Goal: Task Accomplishment & Management: Use online tool/utility

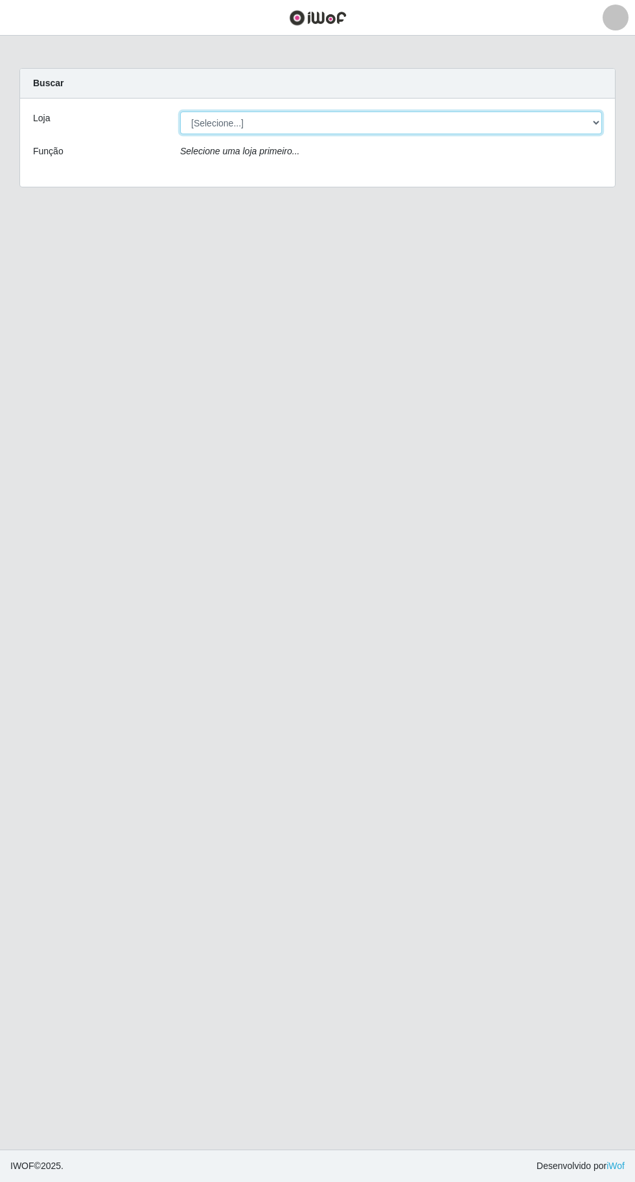
click at [222, 121] on select "[Selecione...] Extraplus - [GEOGRAPHIC_DATA] 03 - [GEOGRAPHIC_DATA]" at bounding box center [391, 122] width 422 height 23
select select "468"
click at [180, 111] on select "[Selecione...] Extraplus - [GEOGRAPHIC_DATA] 03 - [GEOGRAPHIC_DATA]" at bounding box center [391, 122] width 422 height 23
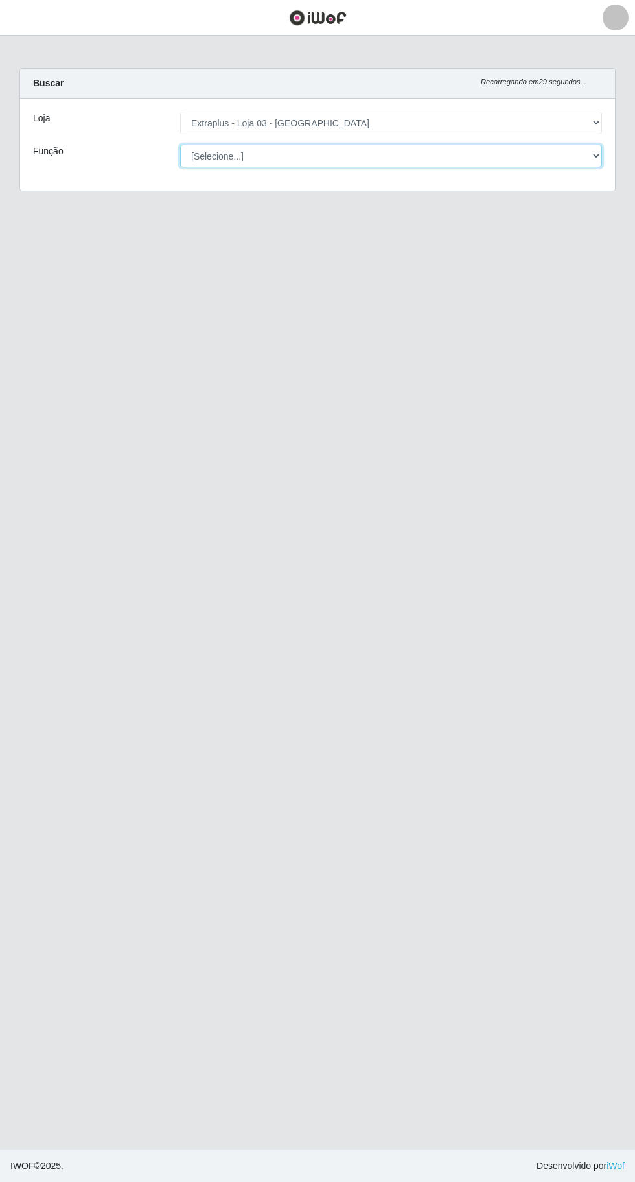
click at [216, 154] on select "[Selecione...] Repositor Repositor + Repositor ++" at bounding box center [391, 156] width 422 height 23
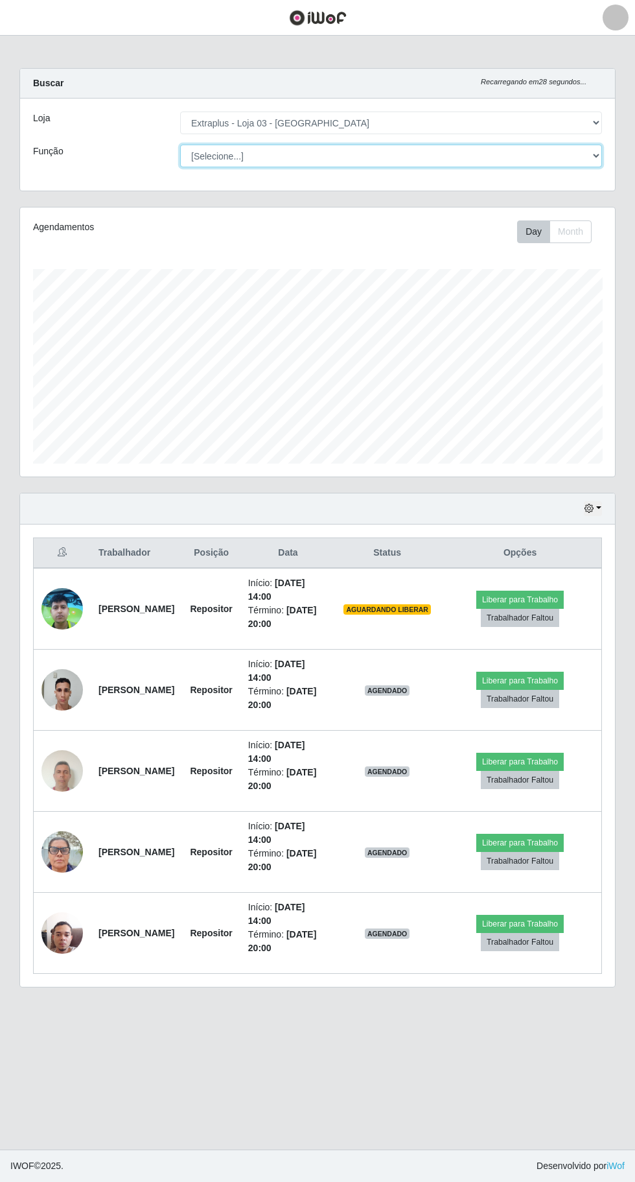
scroll to position [268, 595]
click at [180, 145] on select "[Selecione...] Repositor Repositor + Repositor ++" at bounding box center [391, 156] width 422 height 23
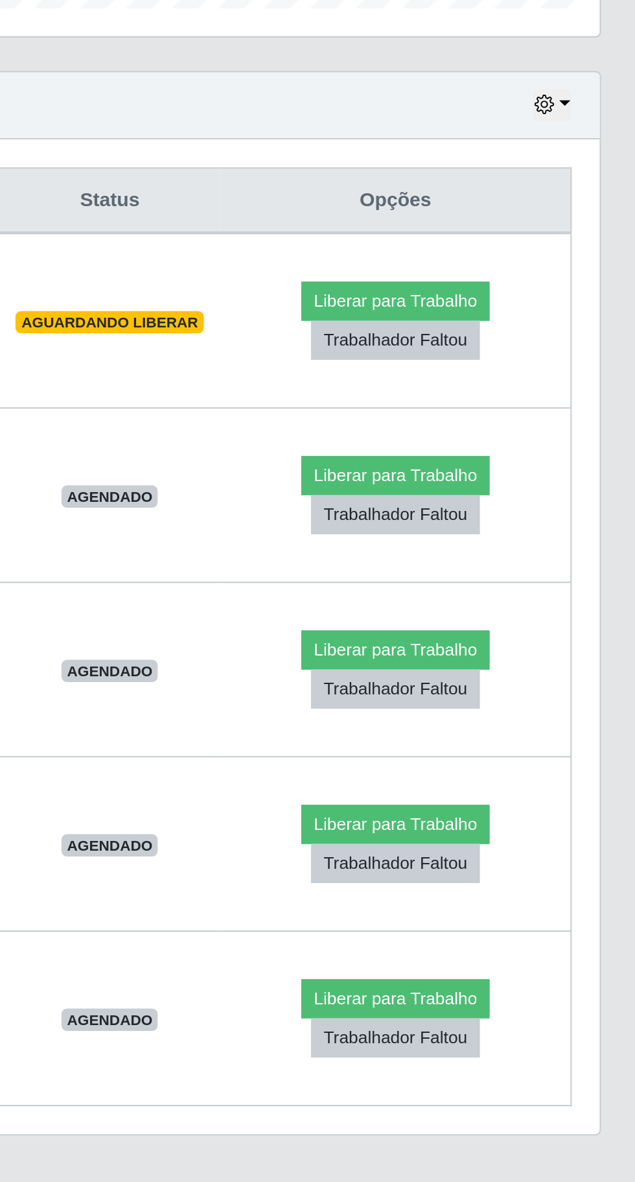
scroll to position [8, 0]
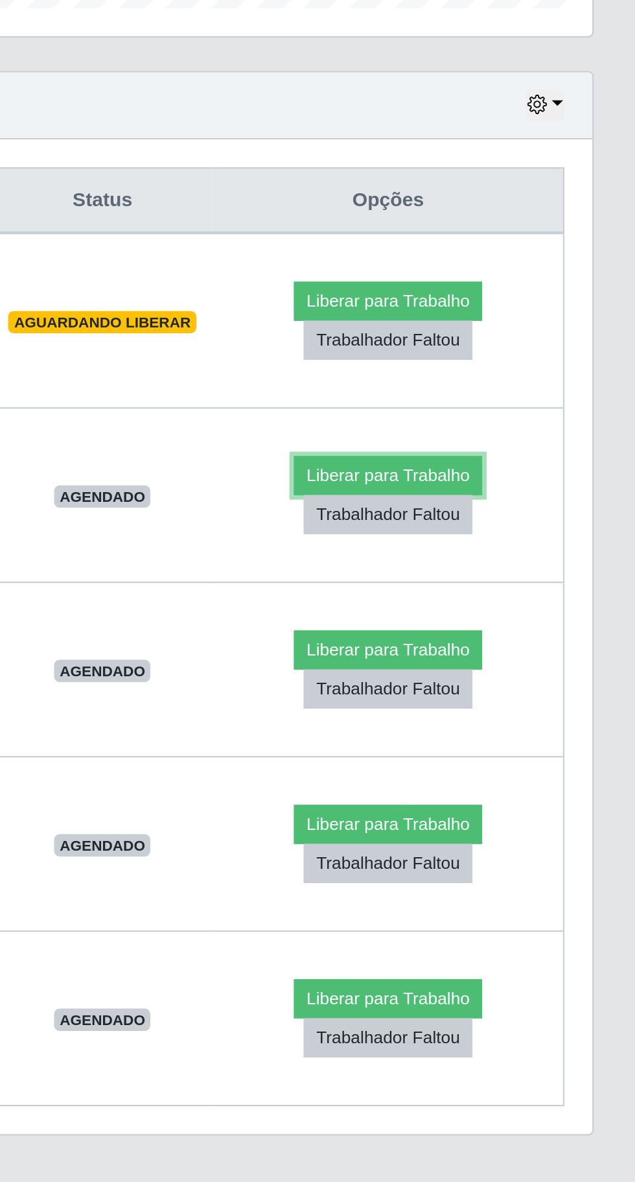
click at [537, 673] on button "Liberar para Trabalho" at bounding box center [520, 681] width 88 height 18
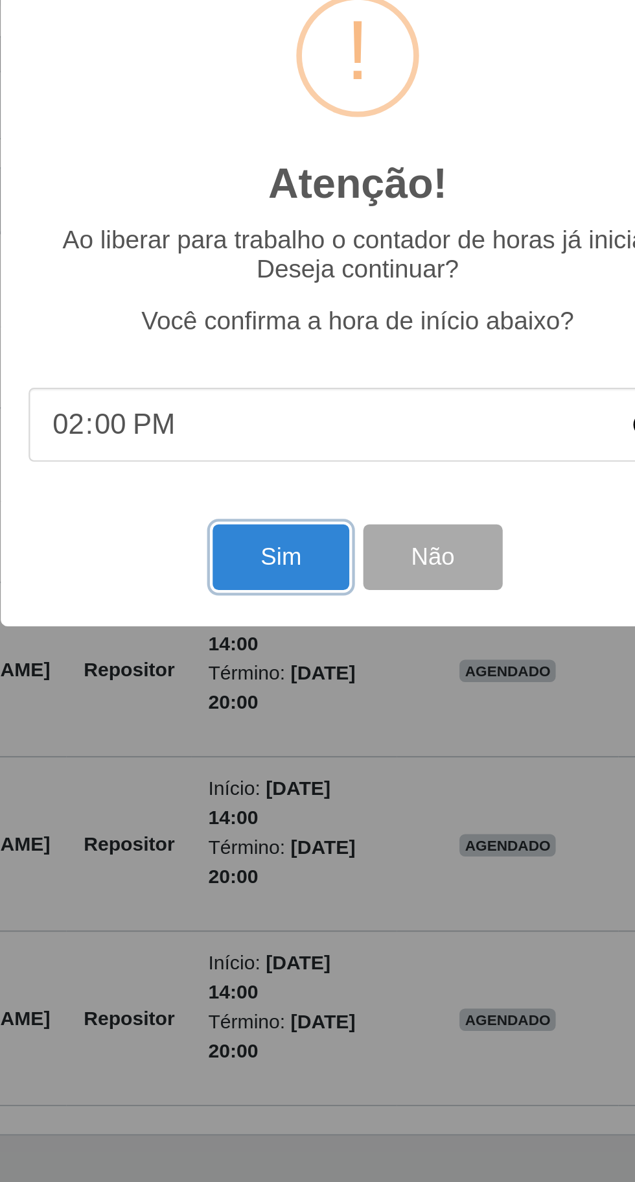
click at [281, 724] on button "Sim" at bounding box center [281, 718] width 63 height 30
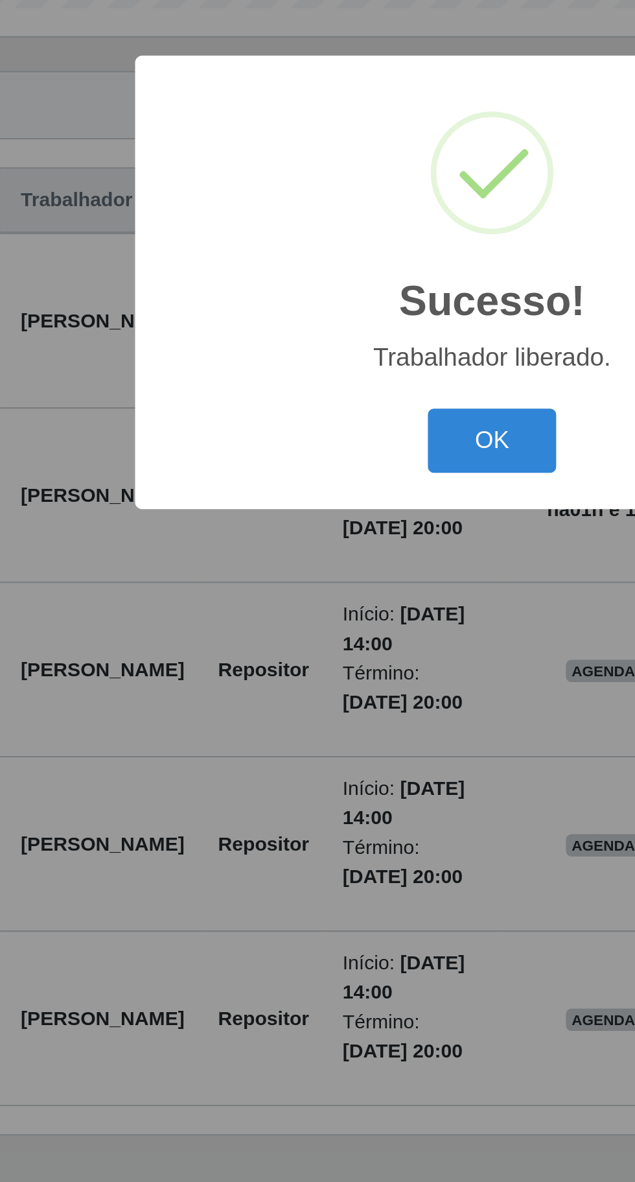
click at [307, 661] on button "OK" at bounding box center [318, 664] width 60 height 30
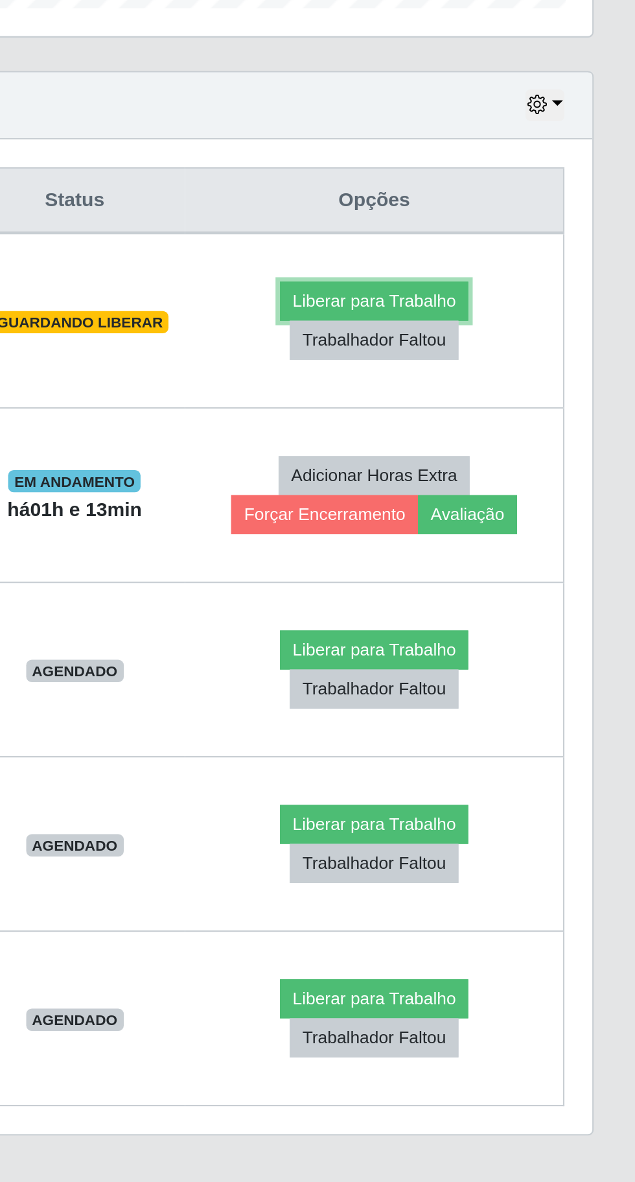
click at [545, 591] on button "Liberar para Trabalho" at bounding box center [514, 600] width 88 height 18
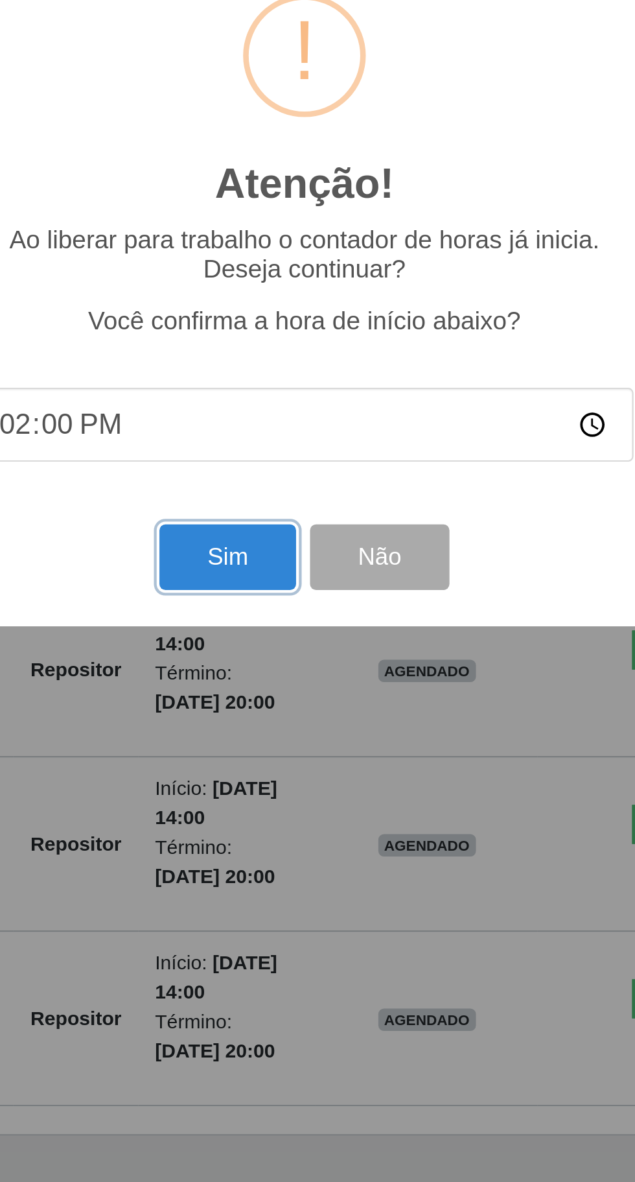
click at [288, 716] on button "Sim" at bounding box center [281, 718] width 63 height 30
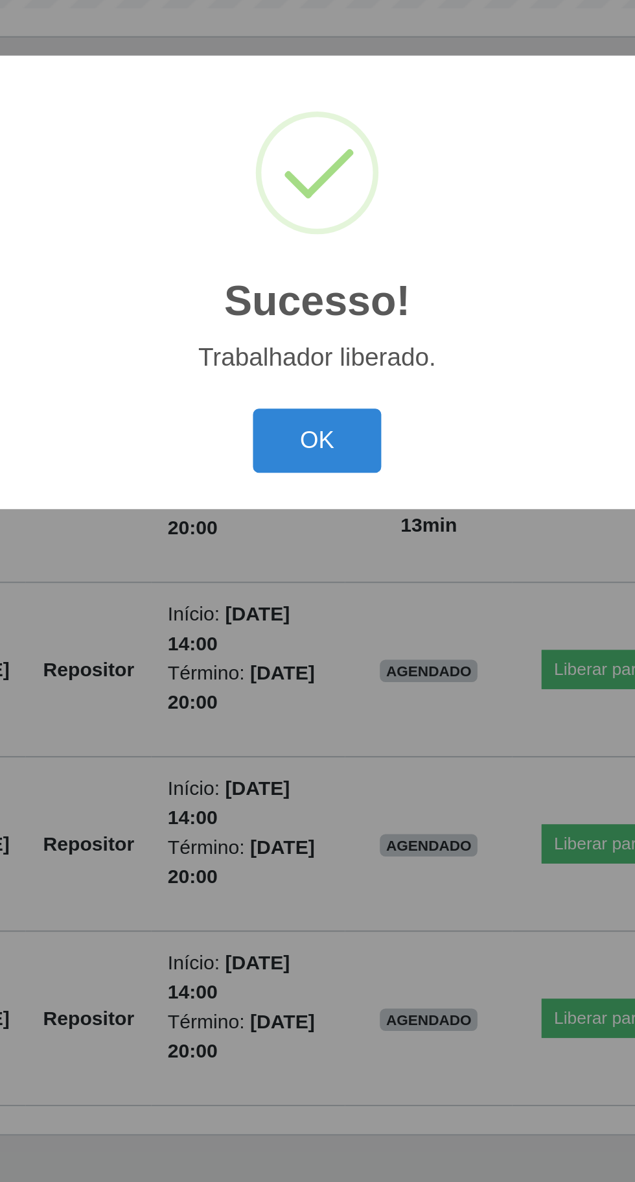
click at [341, 657] on button "OK" at bounding box center [318, 664] width 60 height 30
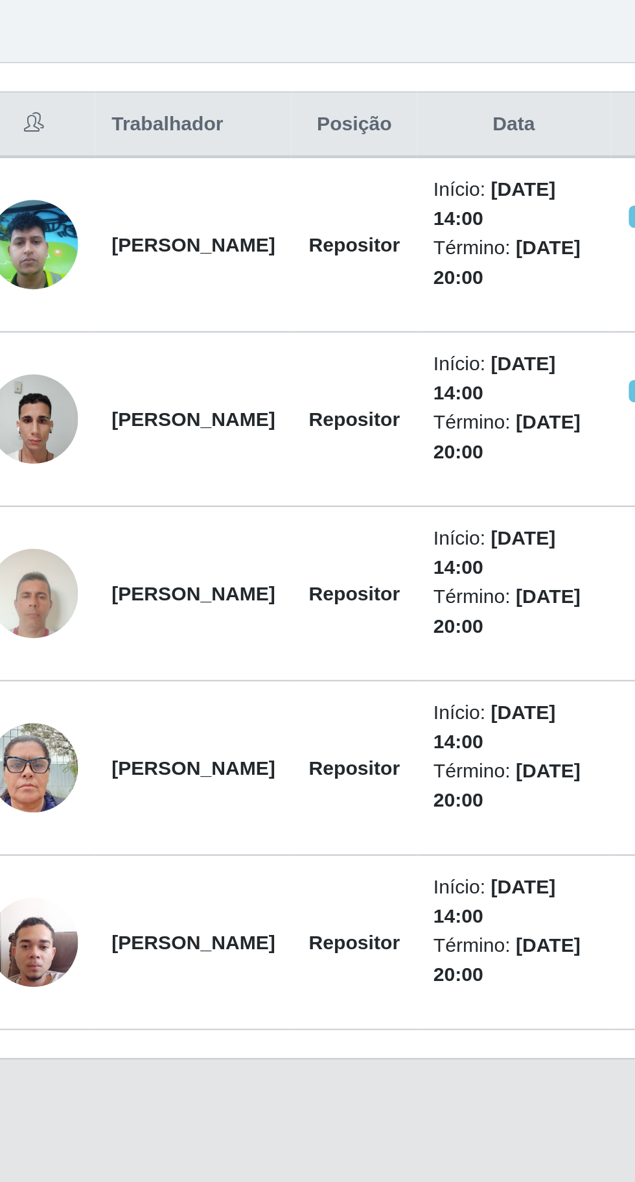
scroll to position [0, 0]
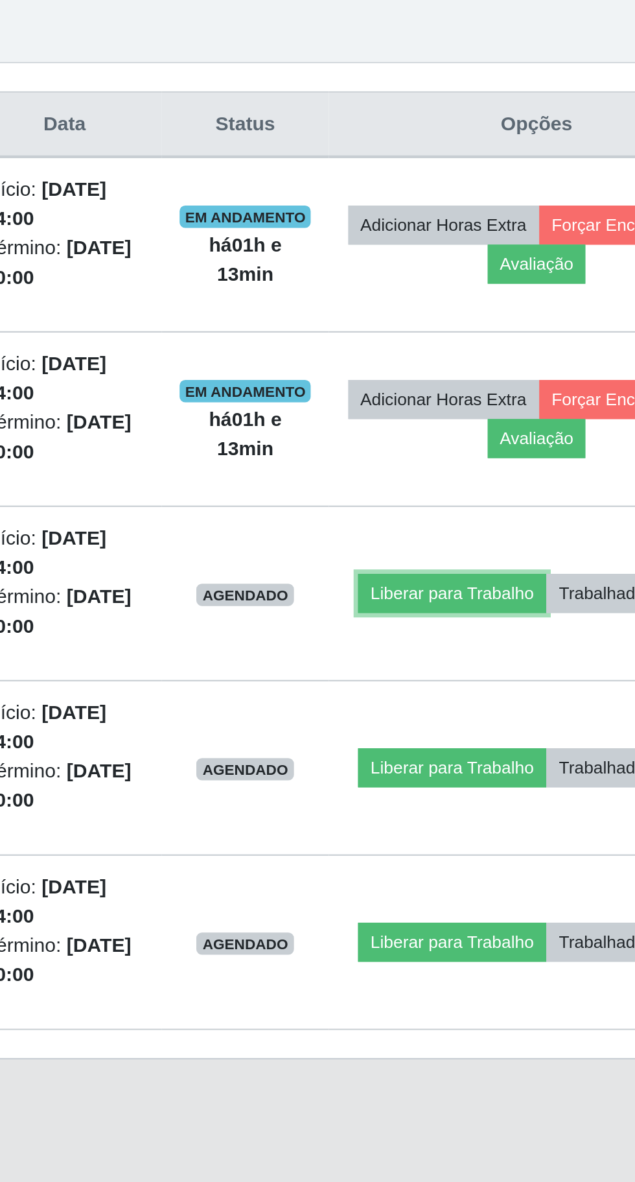
click at [509, 762] on button "Liberar para Trabalho" at bounding box center [466, 771] width 88 height 18
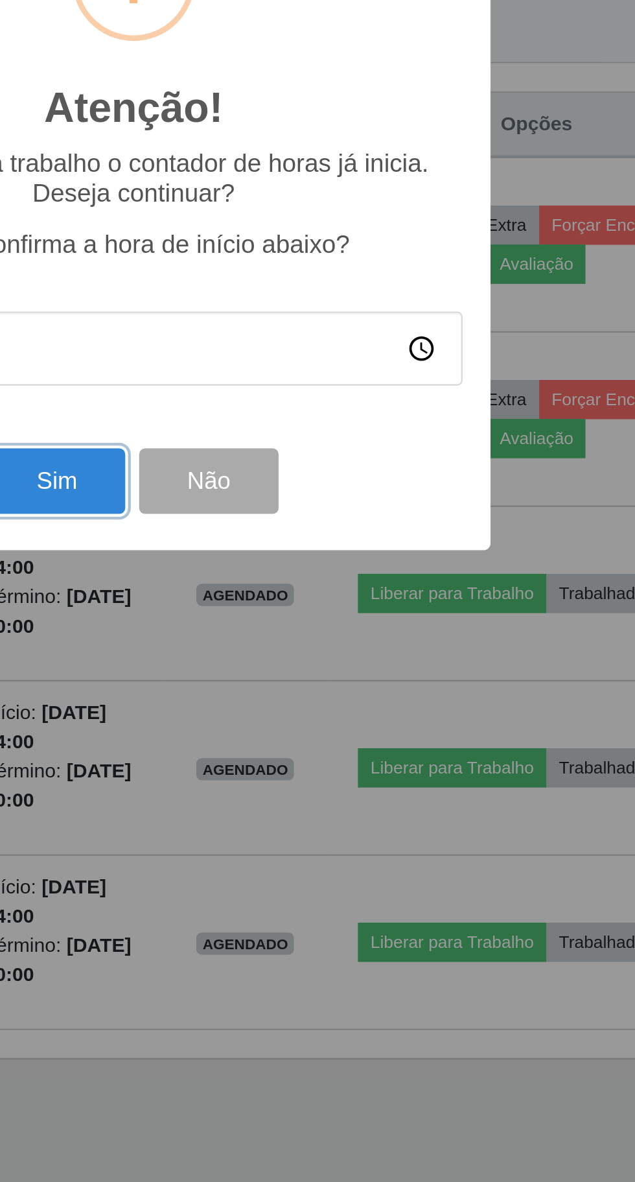
click at [294, 734] on button "Sim" at bounding box center [281, 718] width 63 height 30
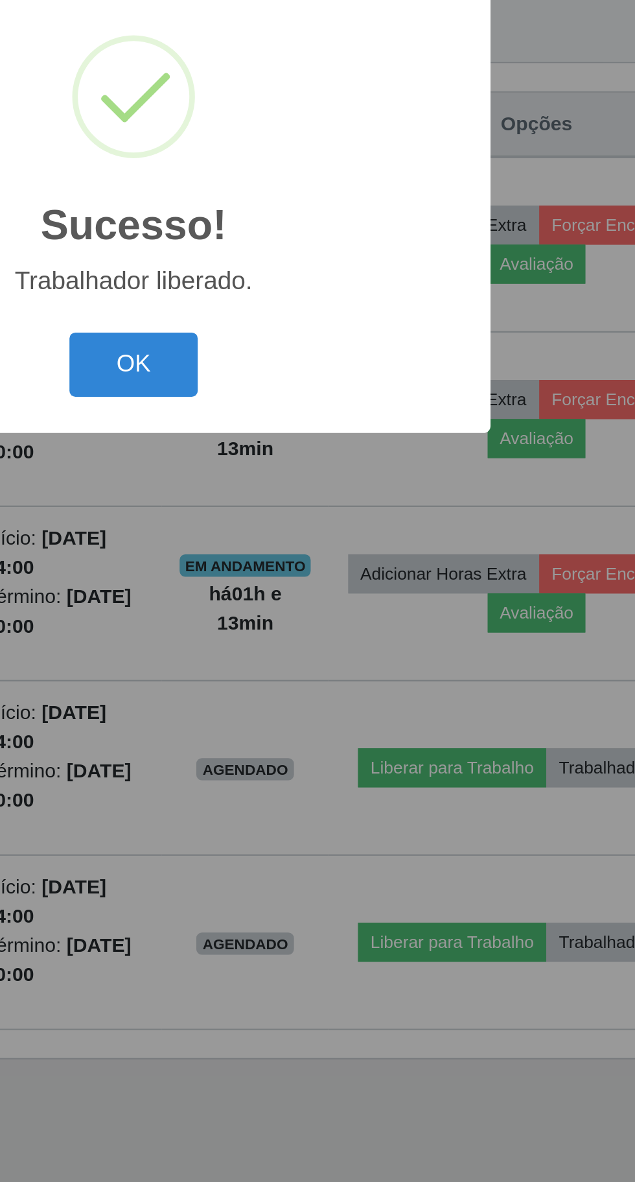
click at [323, 680] on button "OK" at bounding box center [318, 664] width 60 height 30
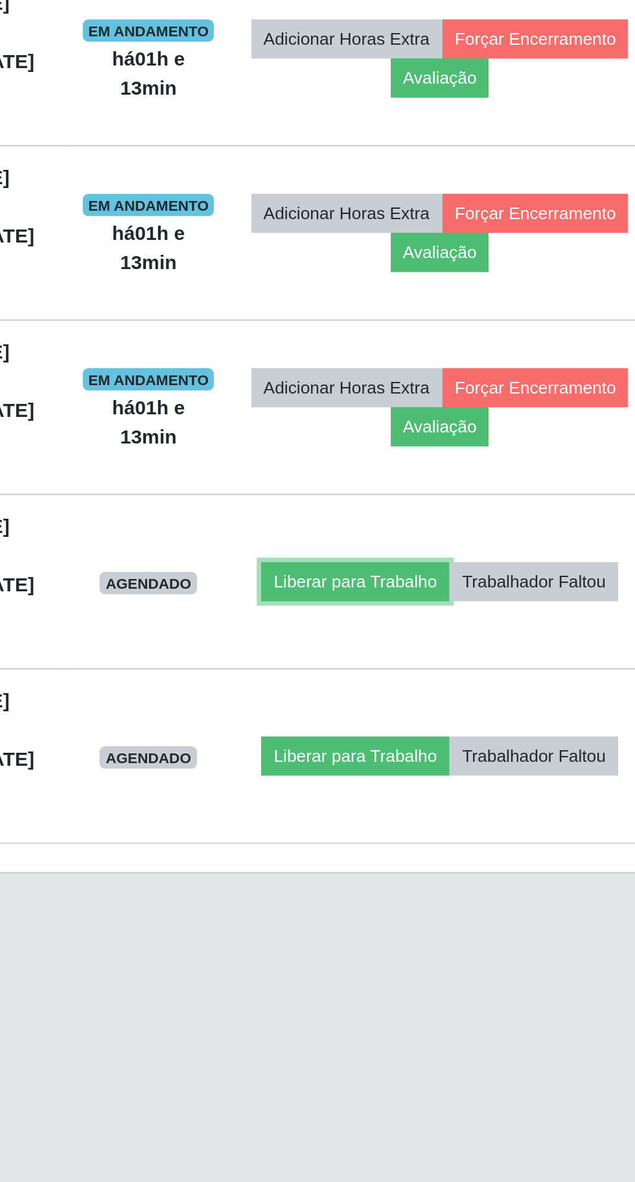
click at [509, 843] on button "Liberar para Trabalho" at bounding box center [466, 852] width 88 height 18
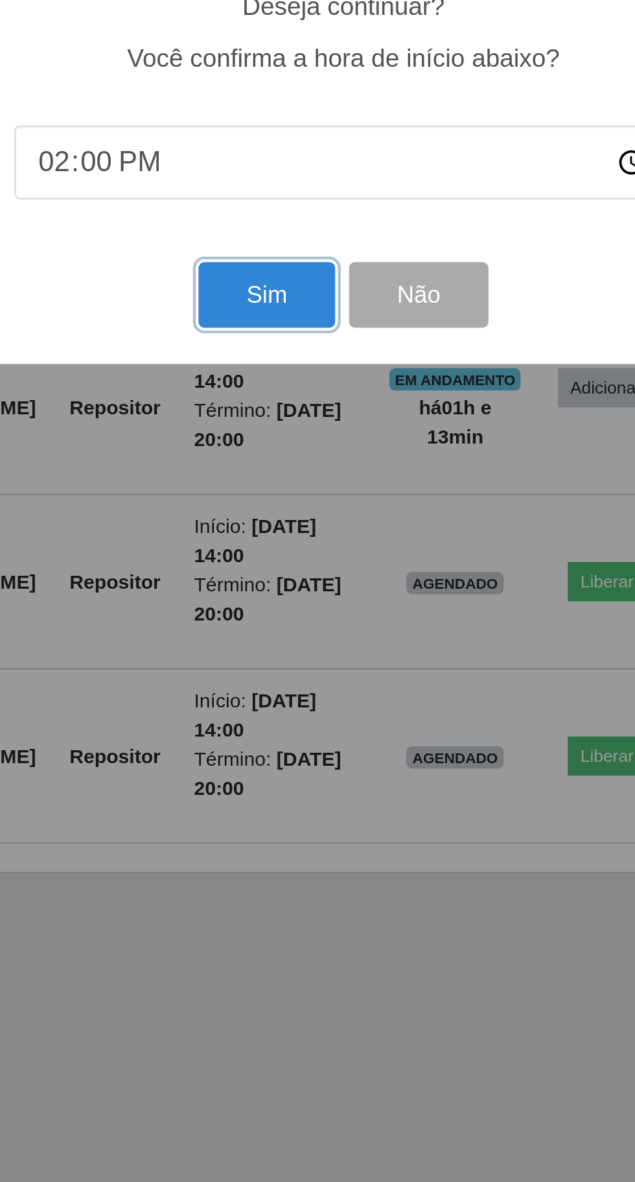
click at [281, 719] on button "Sim" at bounding box center [281, 718] width 63 height 30
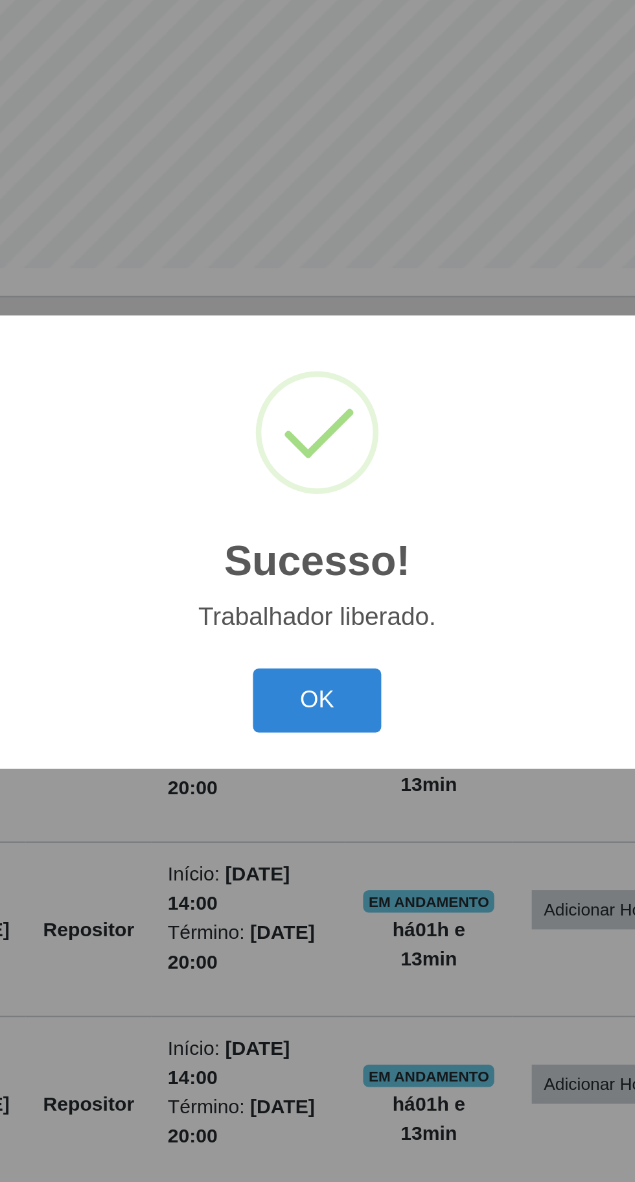
click at [324, 670] on button "OK" at bounding box center [318, 664] width 60 height 30
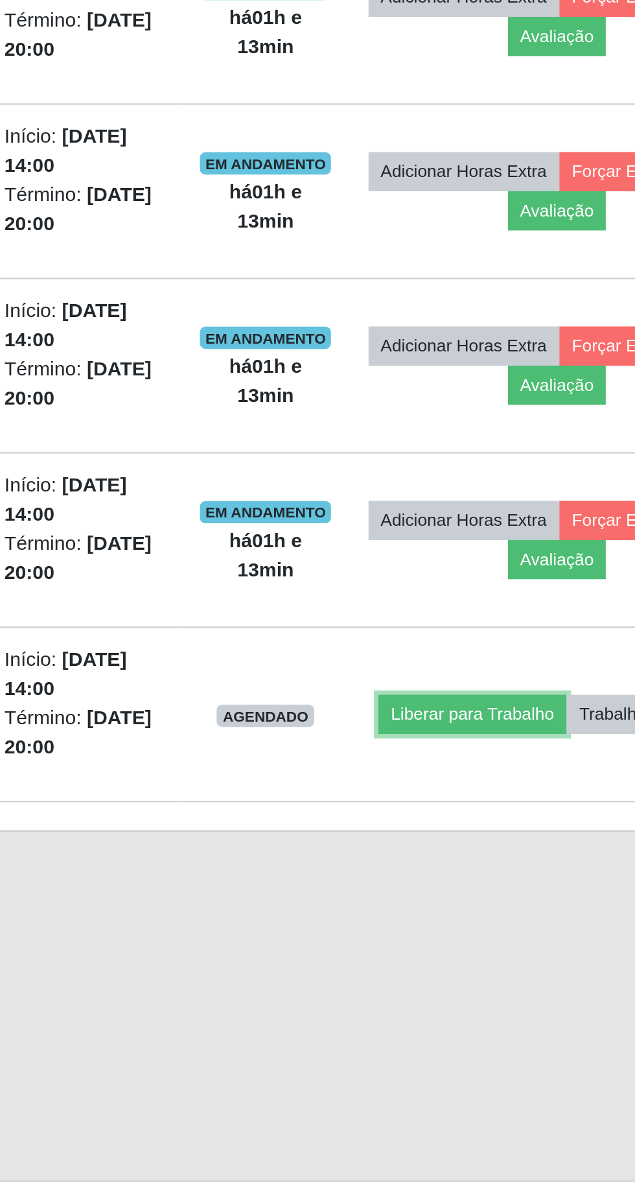
click at [508, 924] on button "Liberar para Trabalho" at bounding box center [466, 933] width 88 height 18
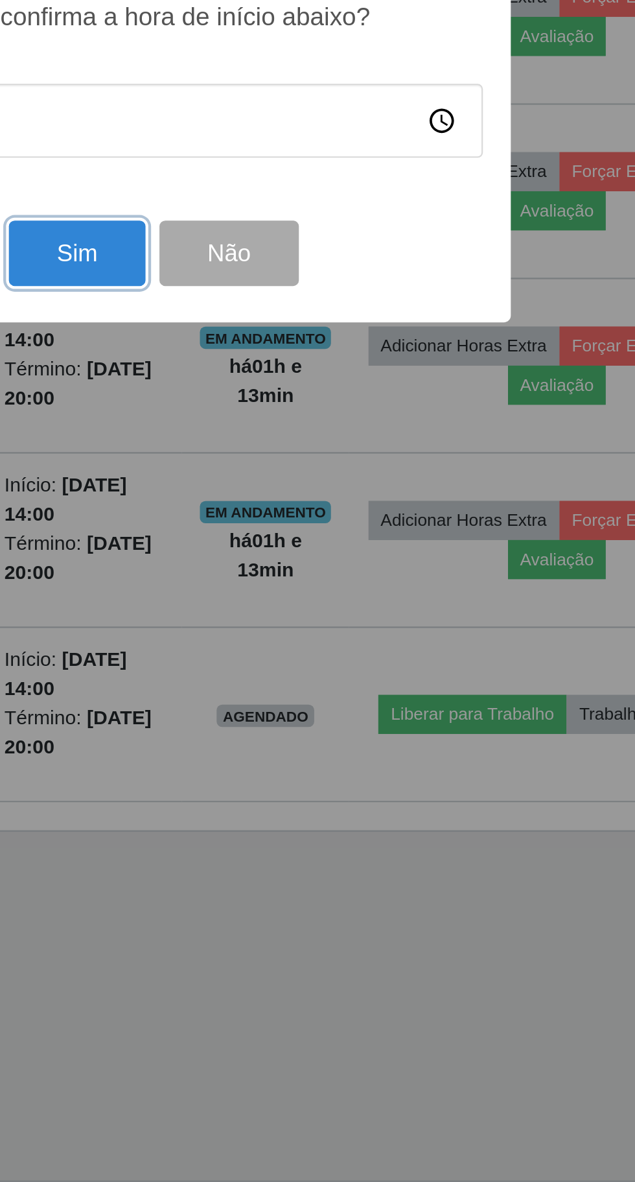
click at [279, 734] on button "Sim" at bounding box center [281, 718] width 63 height 30
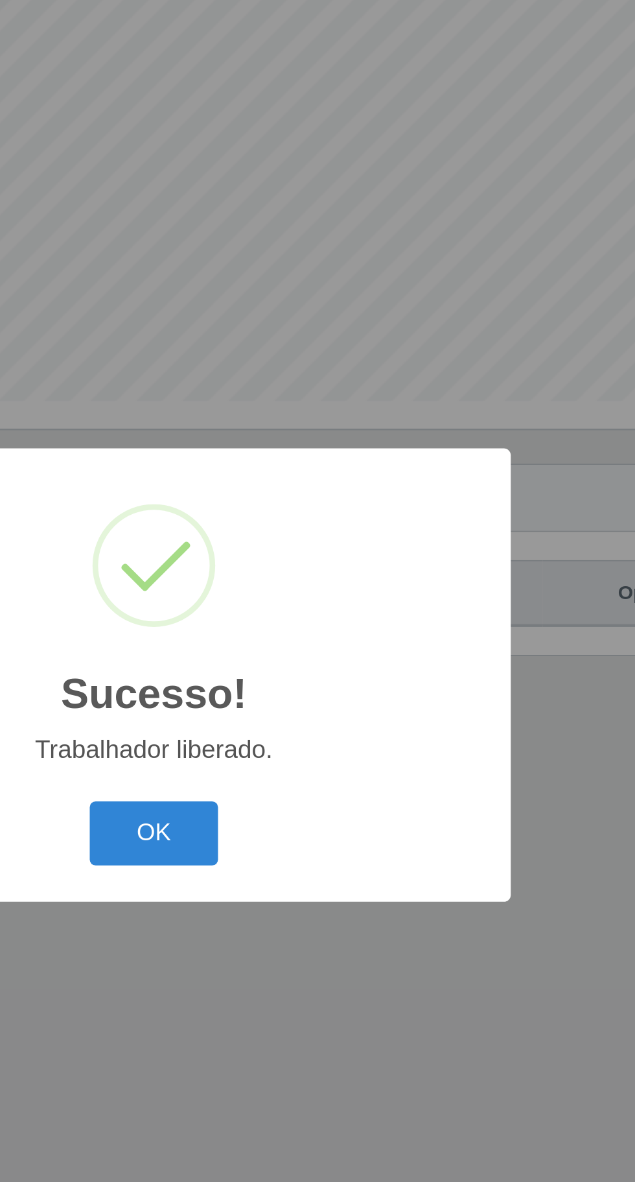
click at [340, 680] on button "OK" at bounding box center [318, 664] width 60 height 30
